Goal: Check status

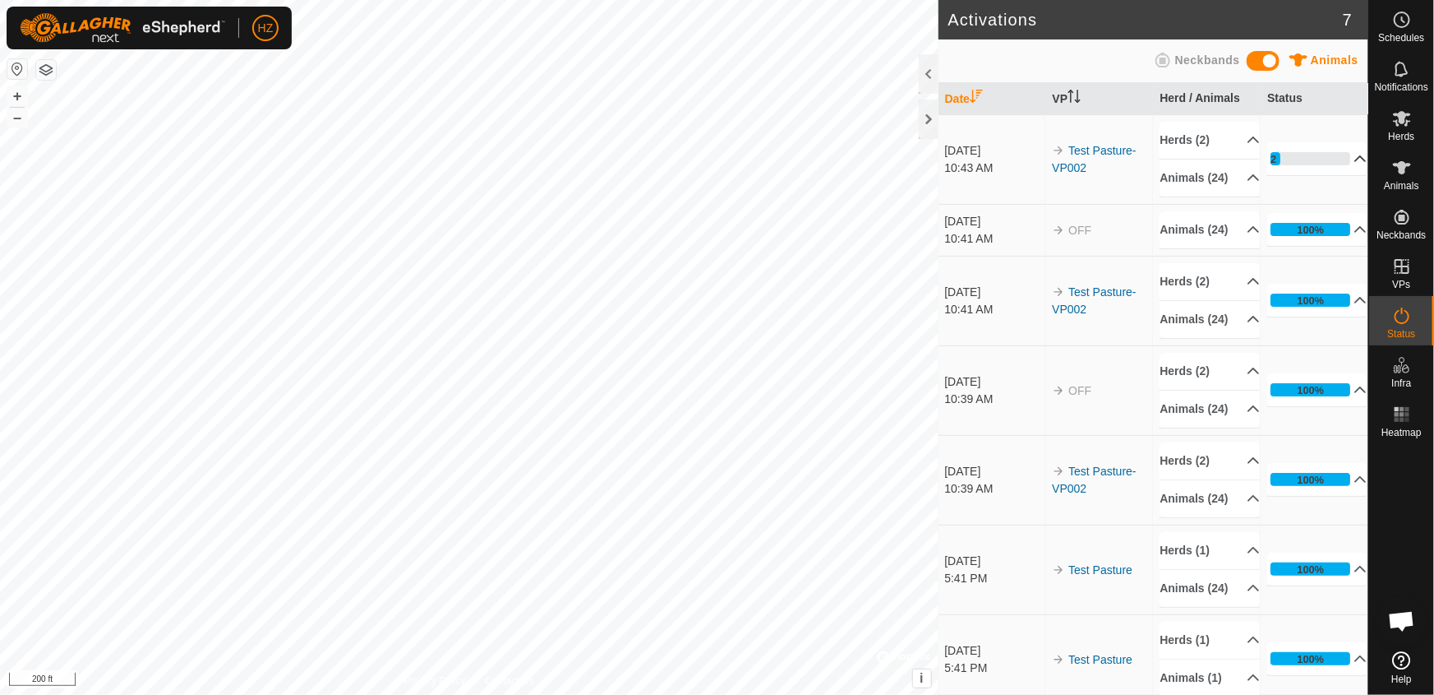
click at [1336, 163] on p-accordion-header "12%" at bounding box center [1316, 158] width 99 height 33
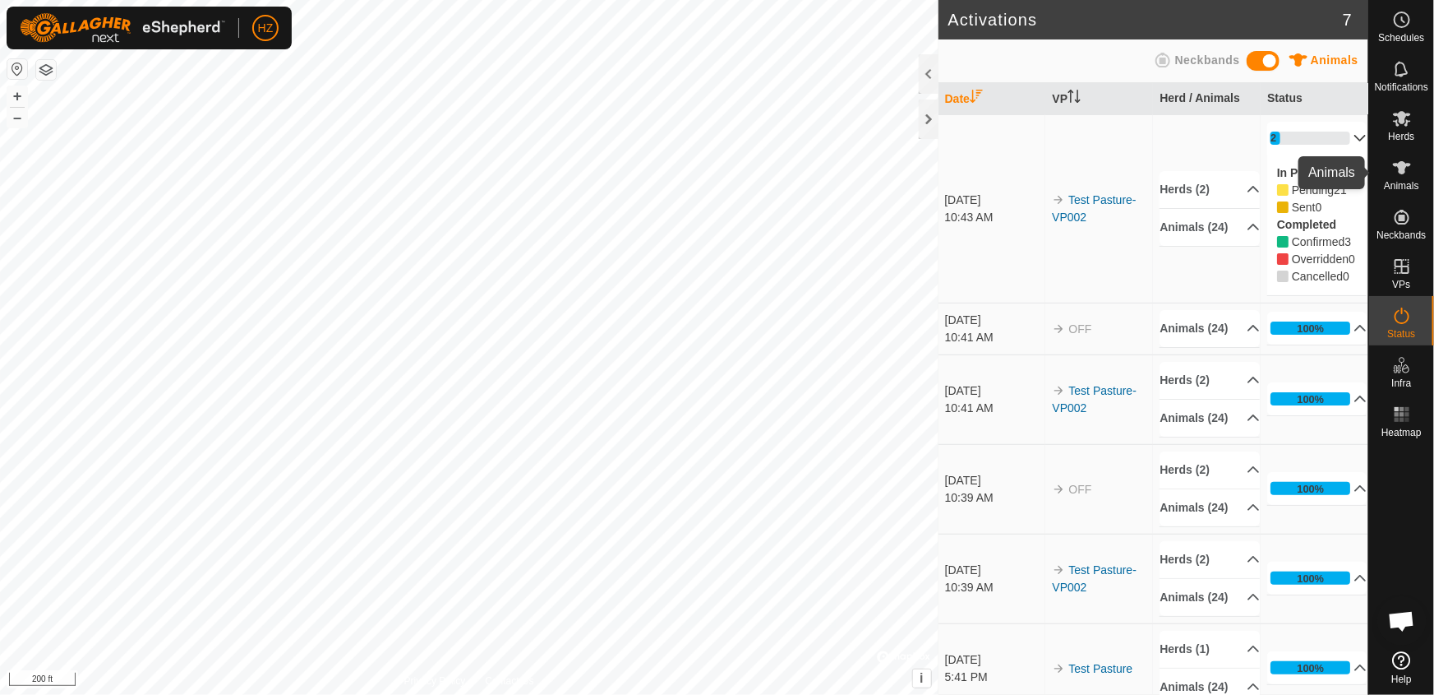
click at [1398, 174] on icon at bounding box center [1402, 168] width 20 height 20
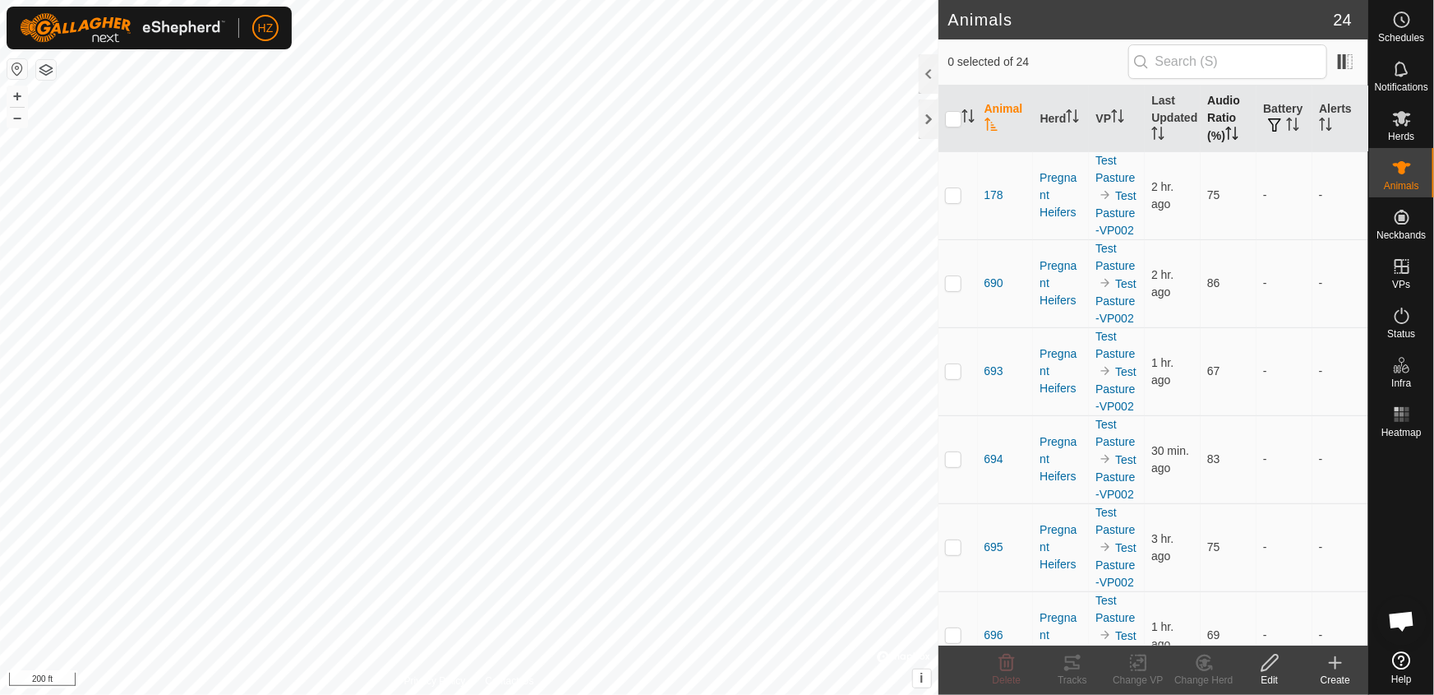
click at [1207, 106] on th "Audio Ratio (%)" at bounding box center [1229, 118] width 56 height 67
click at [1403, 321] on icon at bounding box center [1402, 316] width 20 height 20
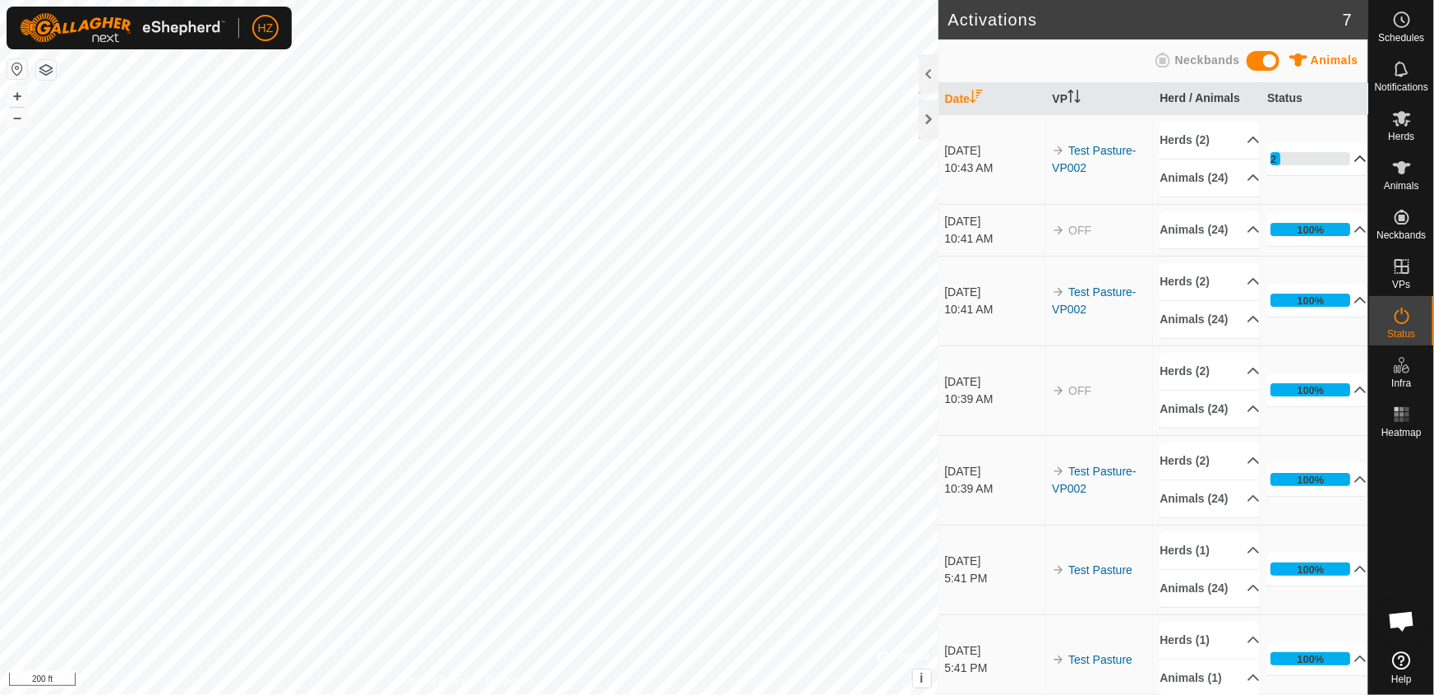
click at [1340, 167] on p-accordion-header "12%" at bounding box center [1316, 158] width 99 height 33
click at [1354, 163] on icon at bounding box center [1360, 158] width 13 height 13
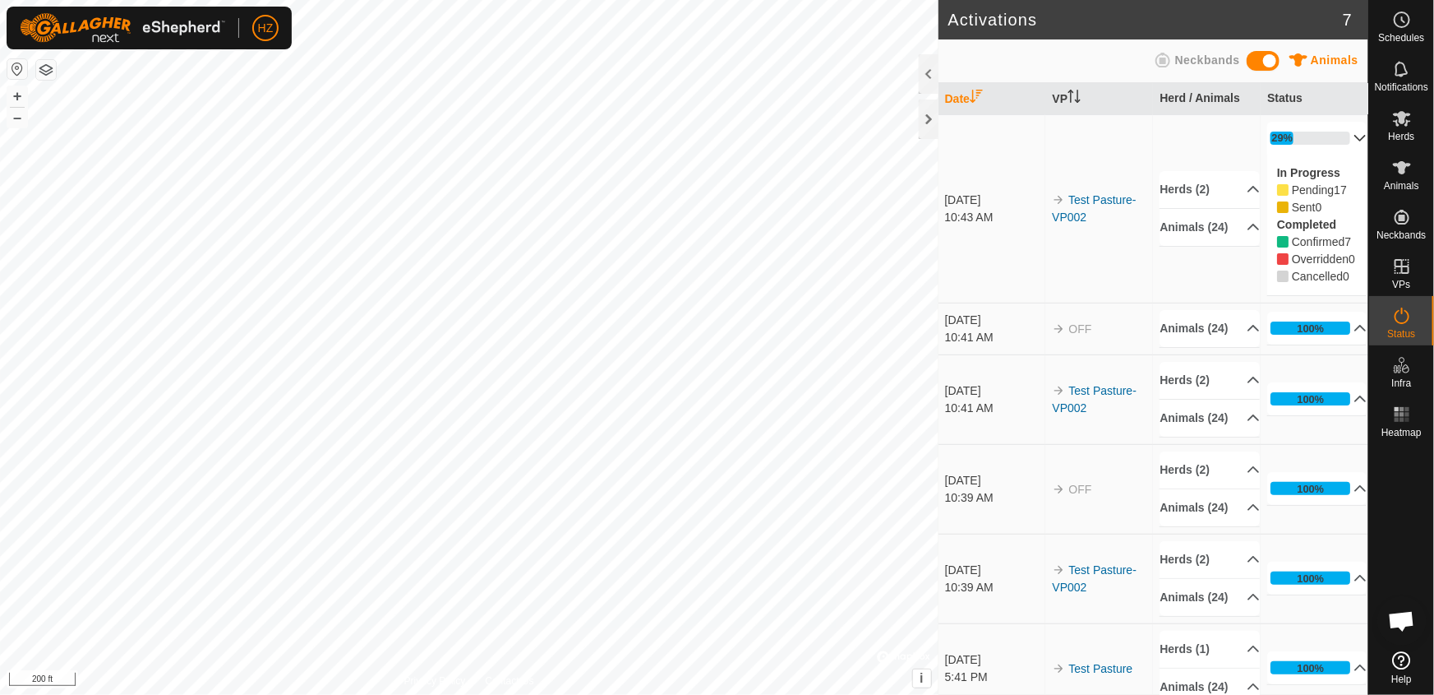
click at [1341, 136] on p-accordion-header "29%" at bounding box center [1316, 138] width 99 height 33
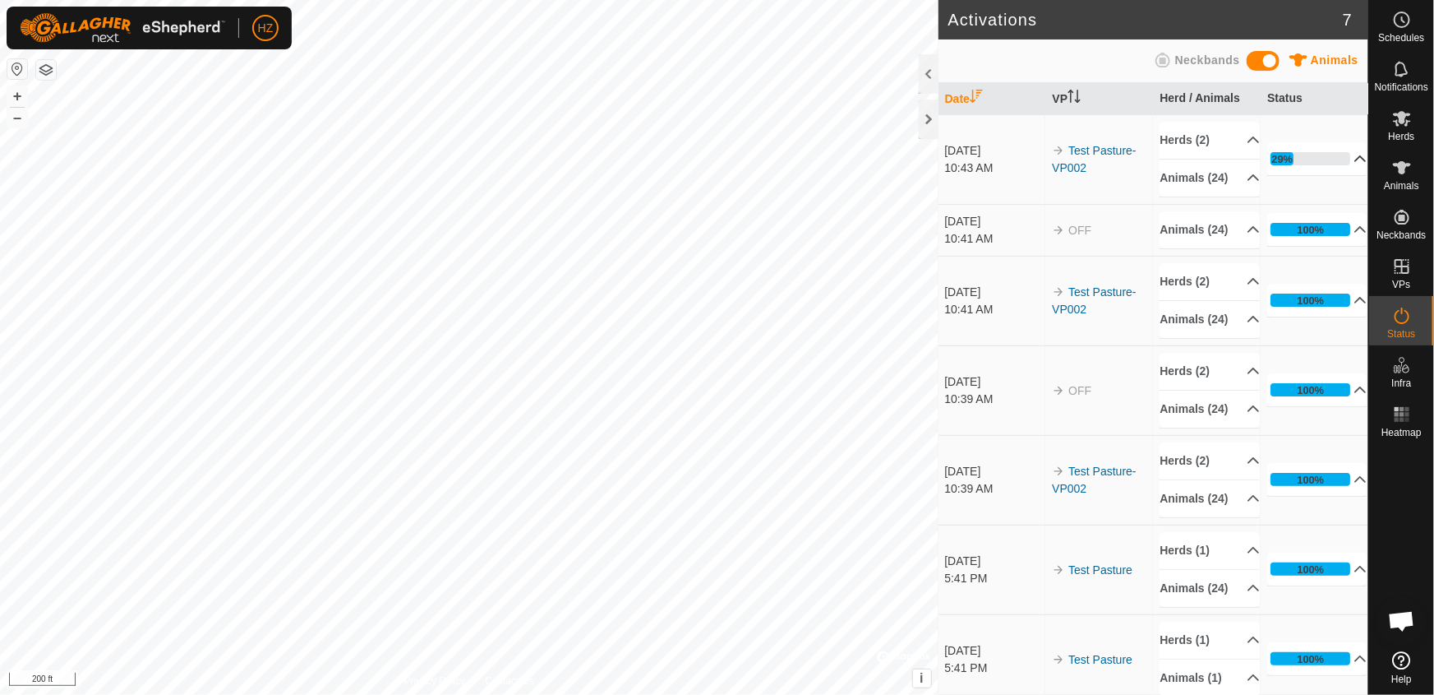
click at [1354, 164] on icon at bounding box center [1360, 158] width 13 height 13
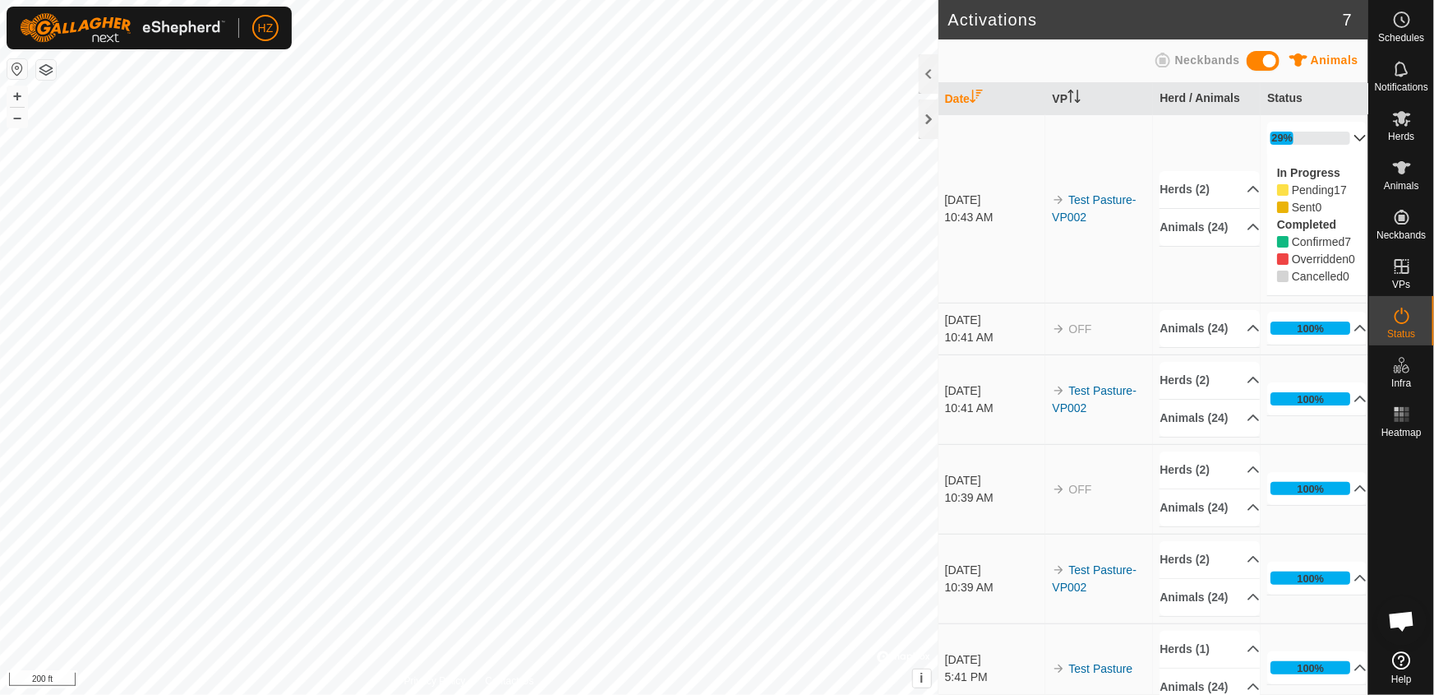
click at [1340, 132] on p-accordion-header "29%" at bounding box center [1316, 138] width 99 height 33
